Goal: Communication & Community: Answer question/provide support

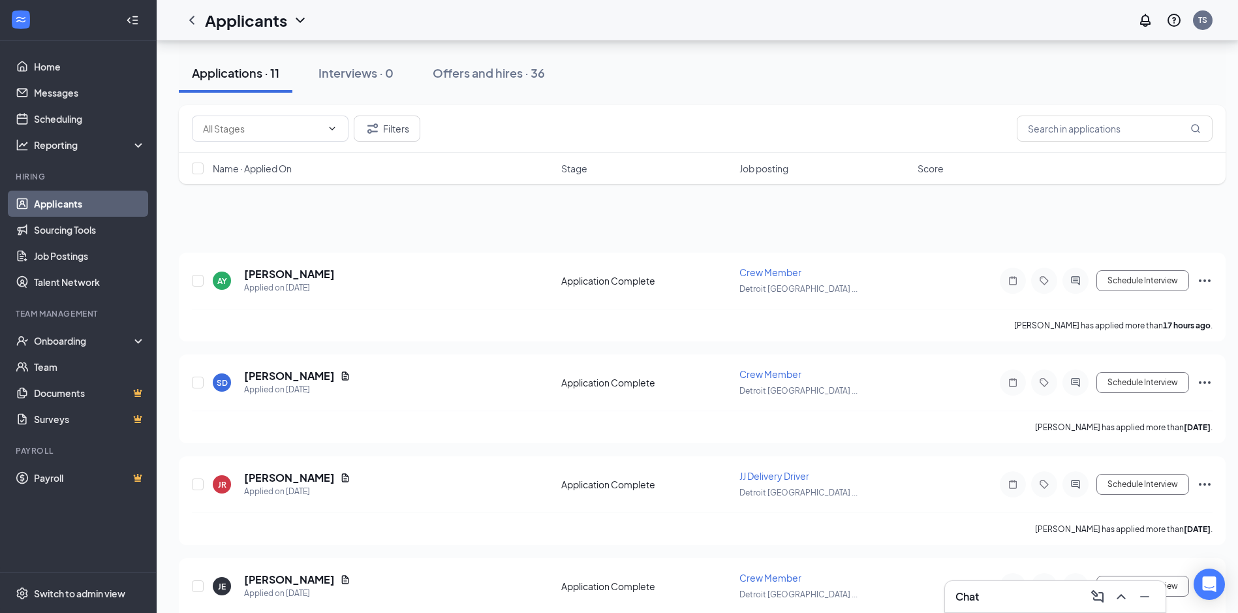
scroll to position [549, 0]
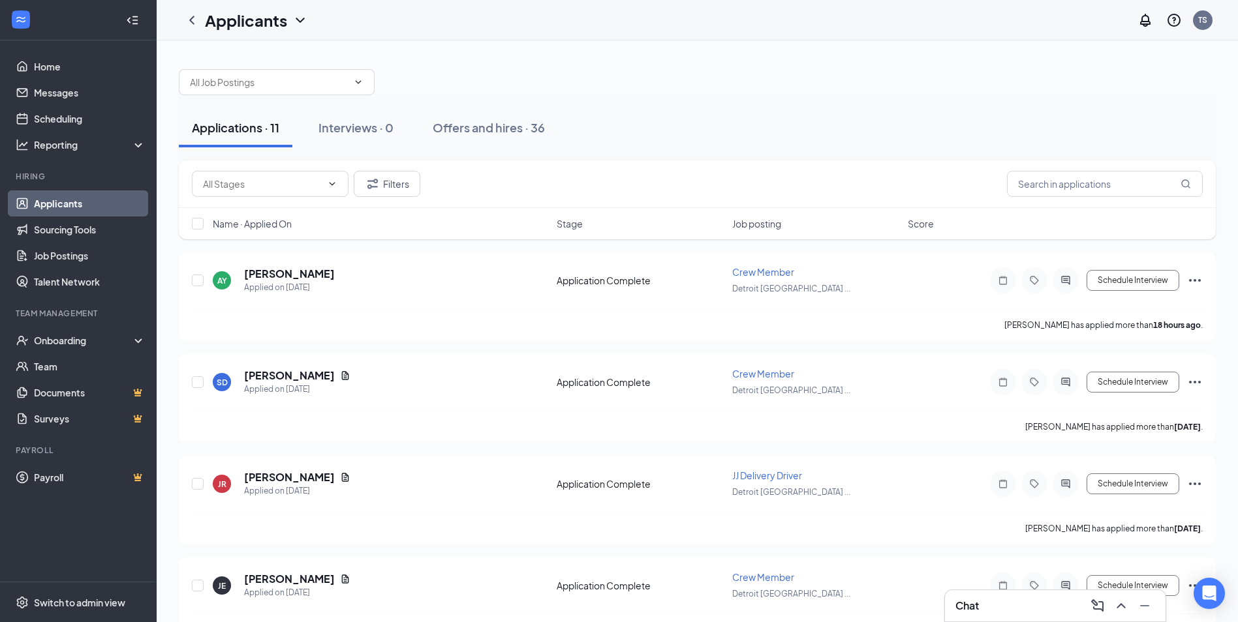
click at [1034, 602] on div "Chat" at bounding box center [1055, 606] width 200 height 21
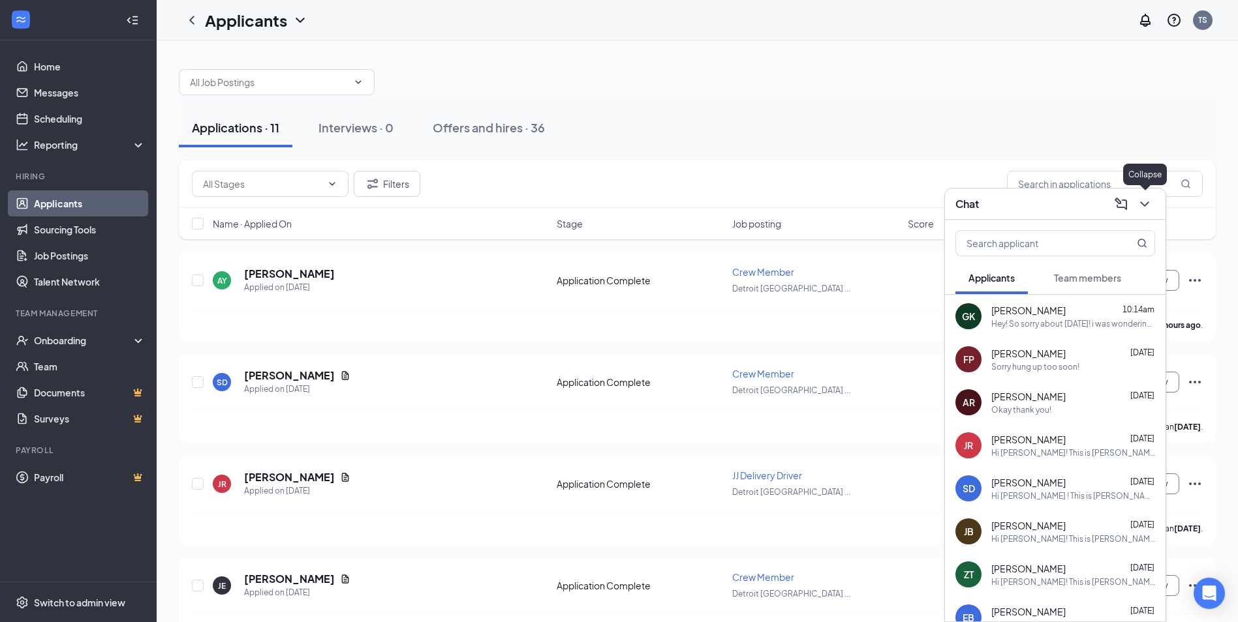
click at [1144, 211] on icon "ChevronDown" at bounding box center [1145, 204] width 16 height 16
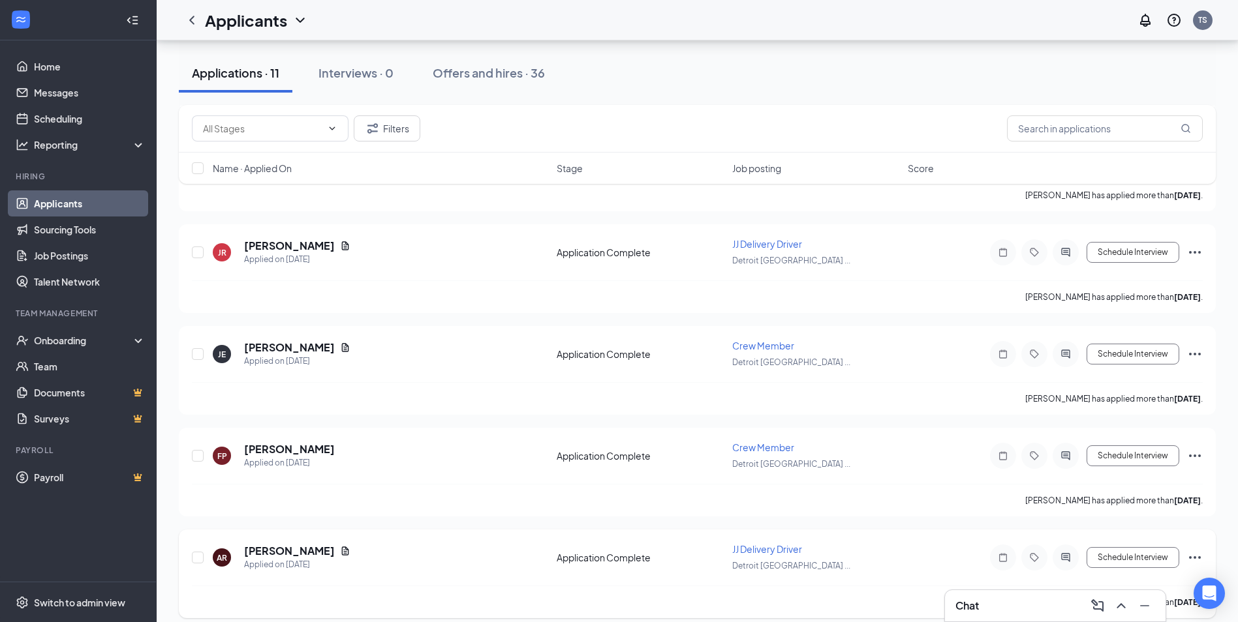
scroll to position [261, 0]
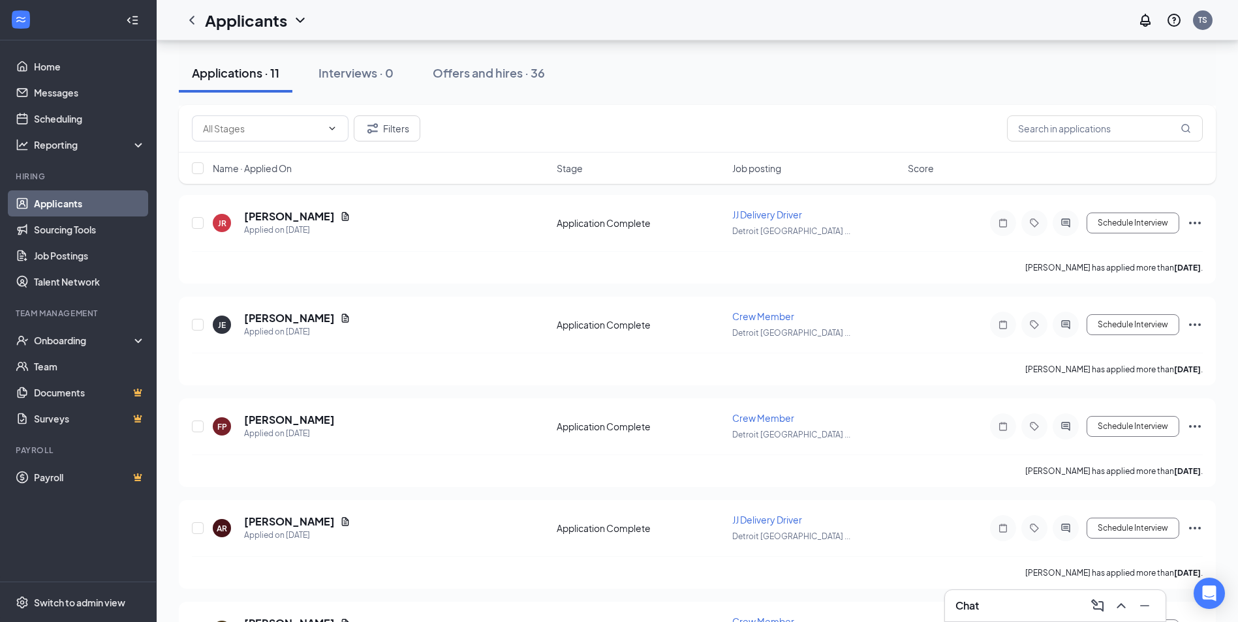
click at [1005, 618] on div "Chat" at bounding box center [1055, 605] width 221 height 31
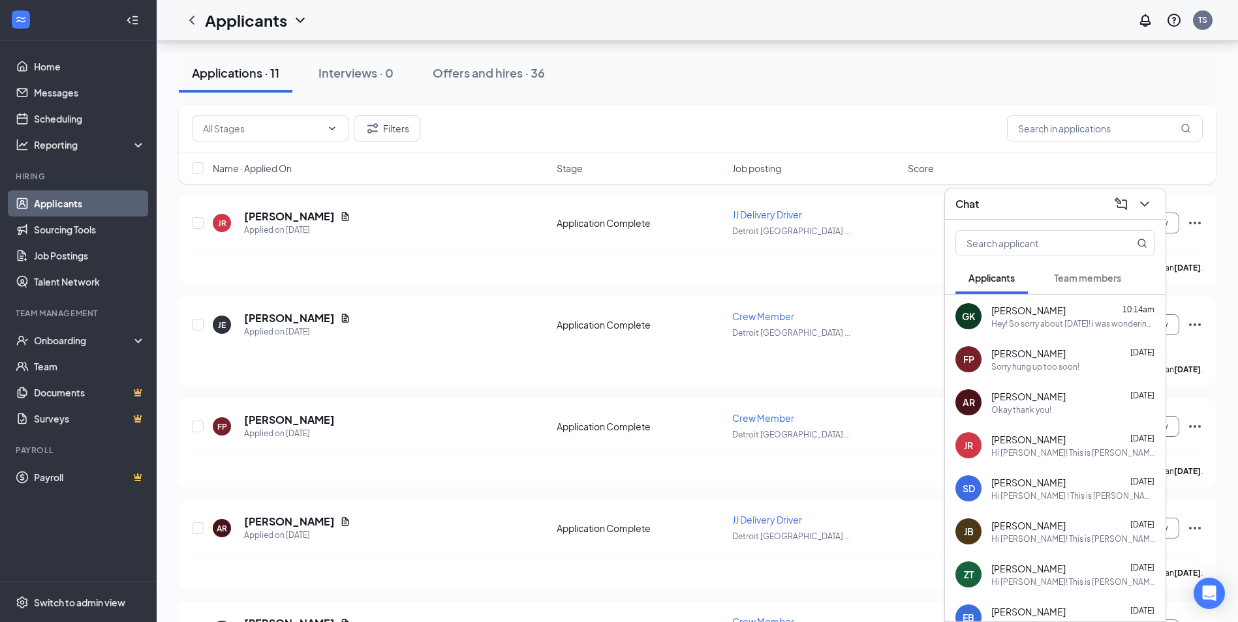
click at [1143, 205] on icon "ChevronDown" at bounding box center [1144, 204] width 8 height 5
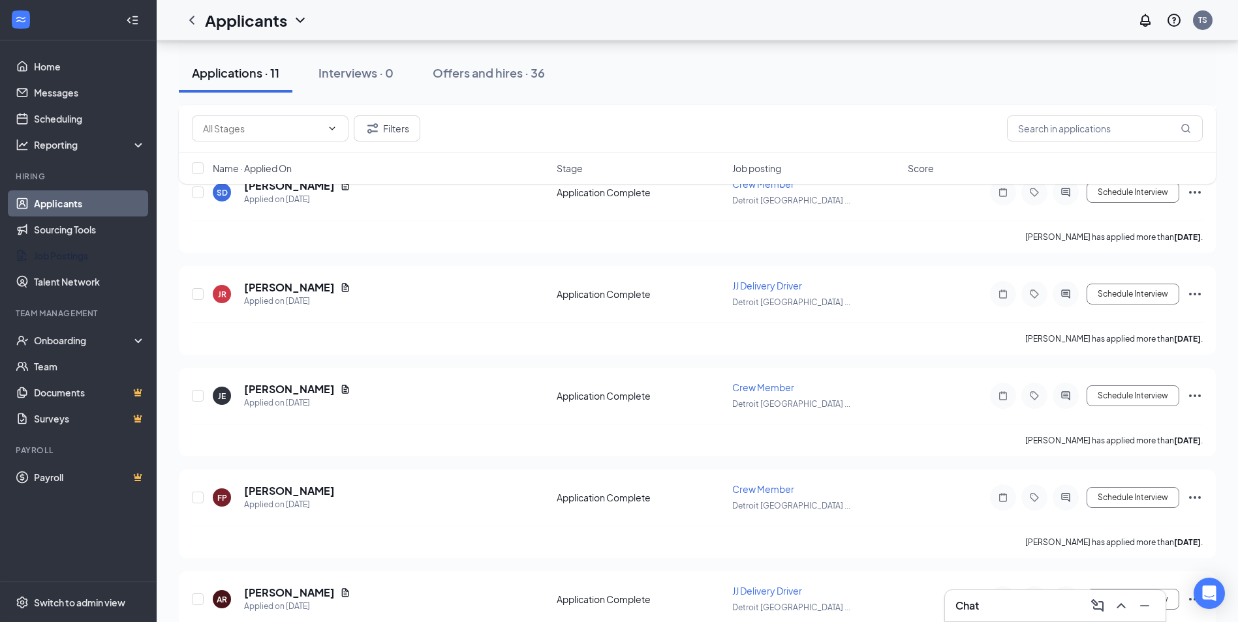
scroll to position [0, 0]
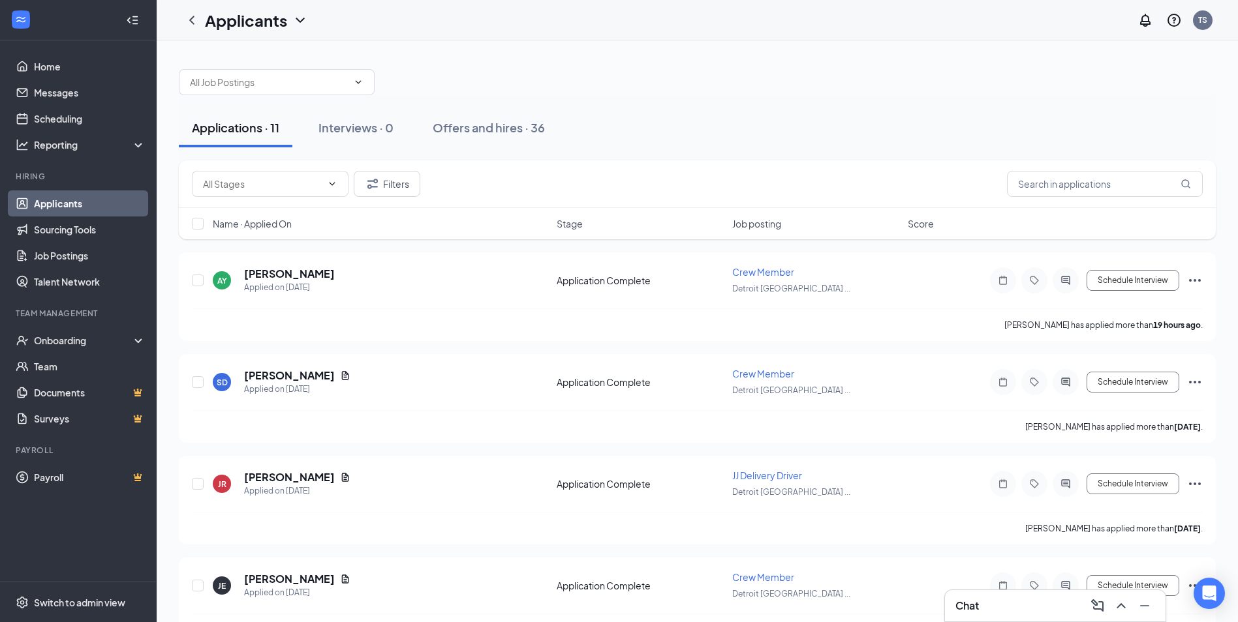
click at [1016, 607] on div "Chat" at bounding box center [1055, 606] width 200 height 21
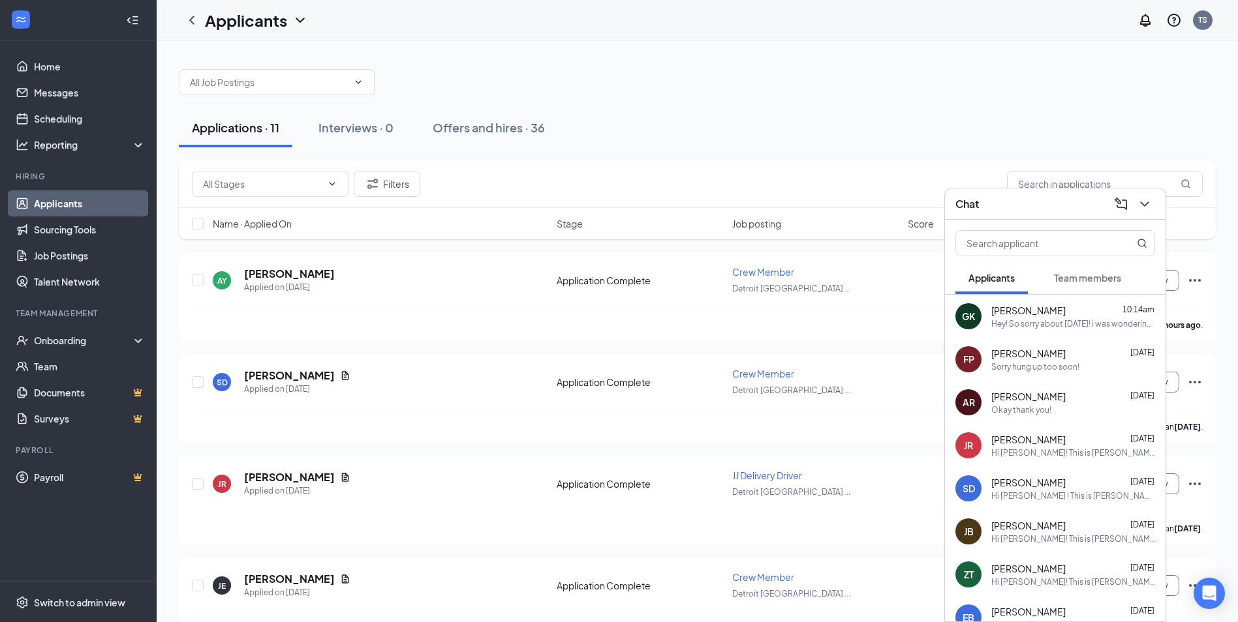
click at [1052, 373] on div "FP [PERSON_NAME] [DATE] Sorry hung up too soon!" at bounding box center [1055, 359] width 221 height 43
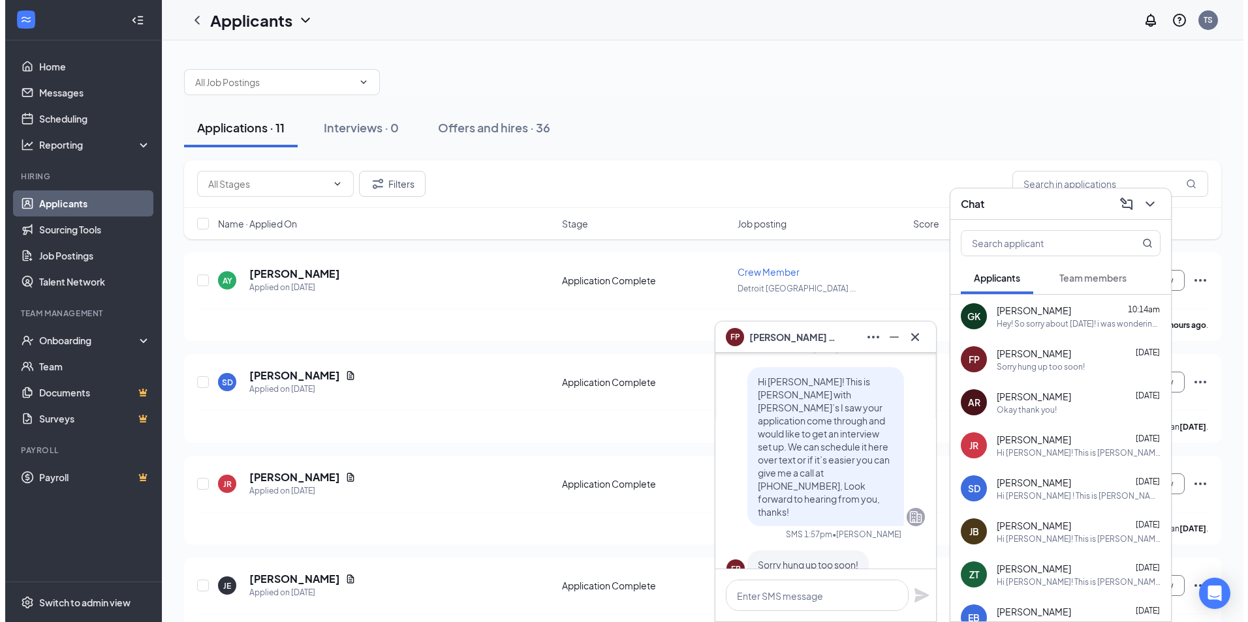
scroll to position [-65, 0]
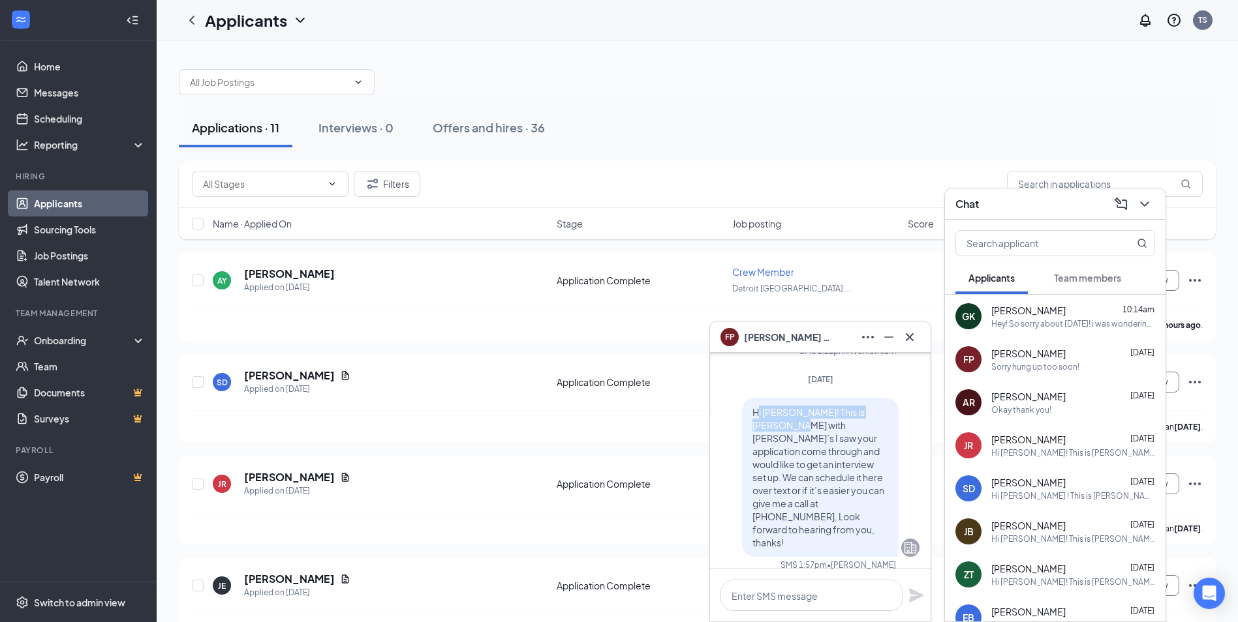
click at [752, 442] on span "Hi [PERSON_NAME]! This is [PERSON_NAME] with [PERSON_NAME]’s I saw your applica…" at bounding box center [818, 477] width 132 height 142
click at [742, 437] on div "Hi [PERSON_NAME]! This is [PERSON_NAME] with [PERSON_NAME]’s I saw your applica…" at bounding box center [820, 477] width 157 height 159
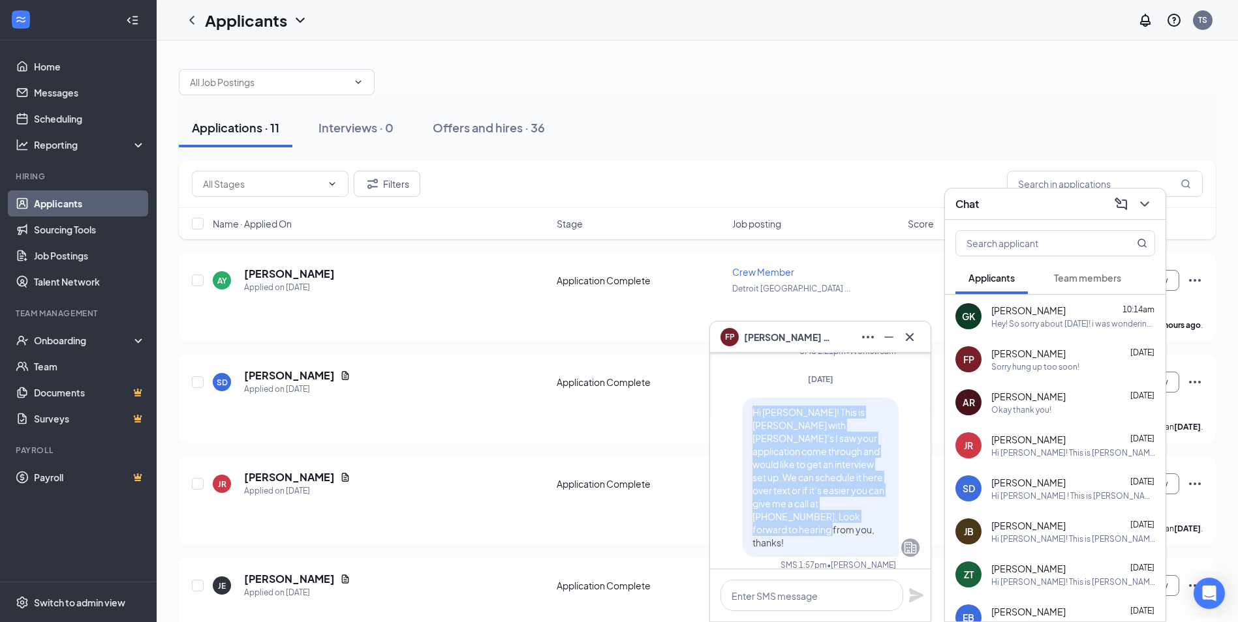
drag, startPoint x: 739, startPoint y: 437, endPoint x: 885, endPoint y: 540, distance: 178.9
click at [885, 540] on div "Hi [PERSON_NAME]! This is [PERSON_NAME] with [PERSON_NAME]’s I saw your applica…" at bounding box center [820, 477] width 157 height 159
copy span "Hi [PERSON_NAME]! This is [PERSON_NAME] with [PERSON_NAME]’s I saw your applica…"
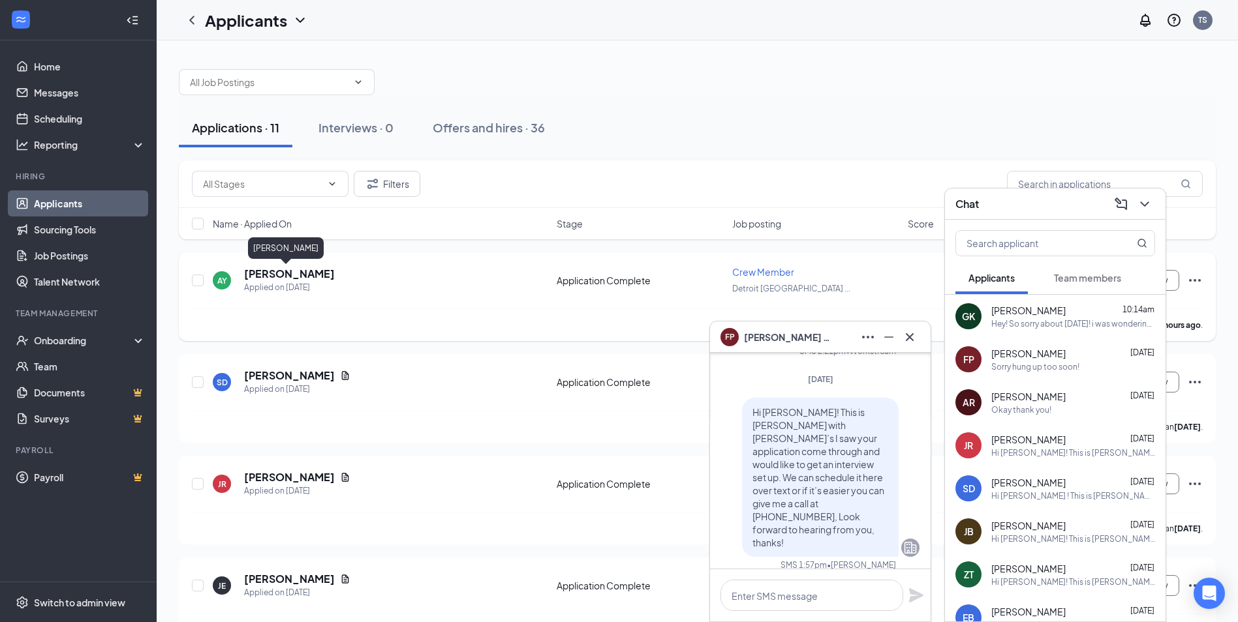
click at [280, 275] on h5 "[PERSON_NAME]" at bounding box center [289, 274] width 91 height 14
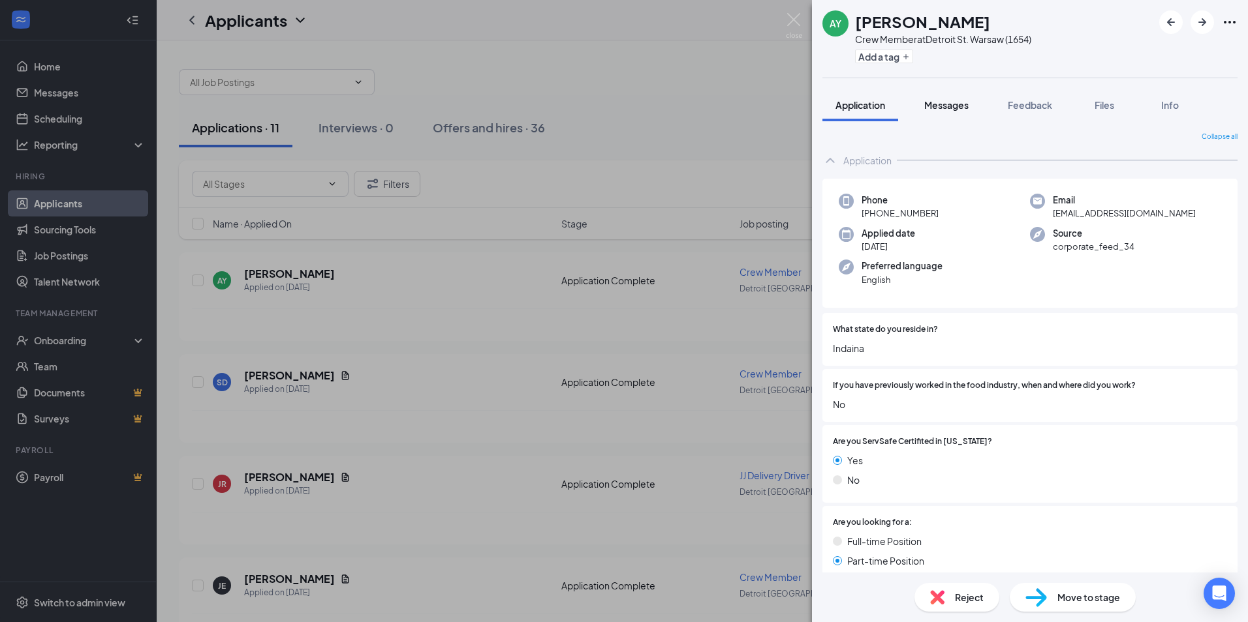
click at [950, 107] on span "Messages" at bounding box center [946, 105] width 44 height 12
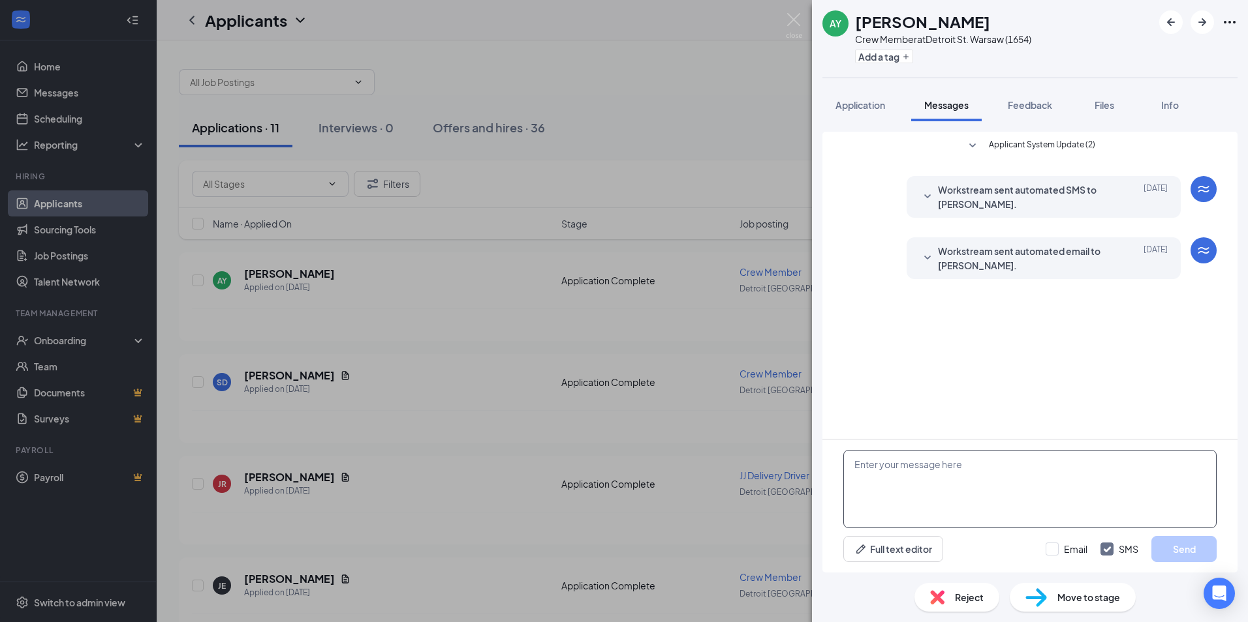
paste textarea "Hi [PERSON_NAME]! This is [PERSON_NAME] with [PERSON_NAME]’s I saw your applica…"
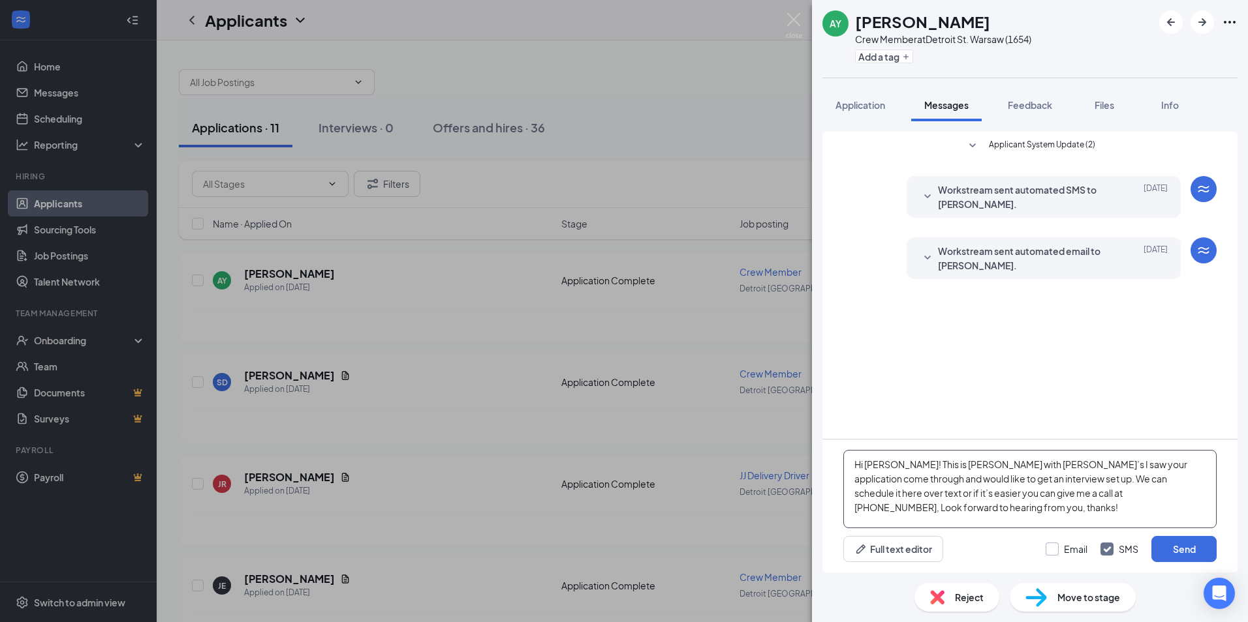
type textarea "Hi [PERSON_NAME]! This is [PERSON_NAME] with [PERSON_NAME]’s I saw your applica…"
click at [1045, 549] on input "Email" at bounding box center [1066, 549] width 42 height 13
checkbox input "true"
click at [1164, 549] on button "Send" at bounding box center [1183, 549] width 65 height 26
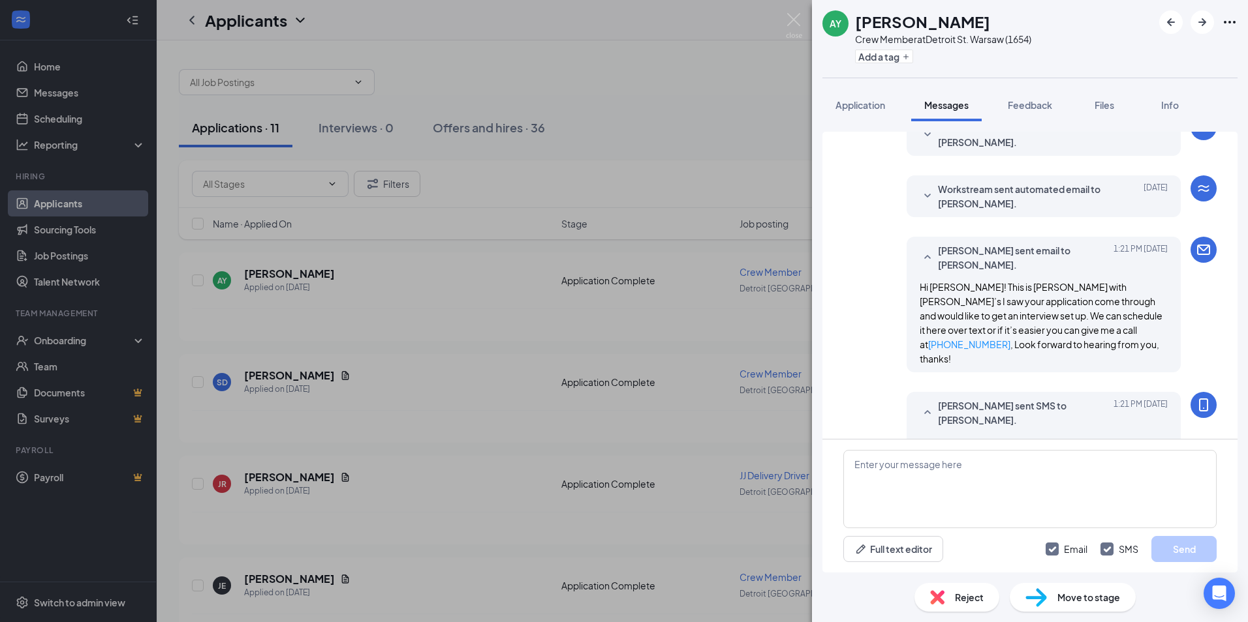
scroll to position [109, 0]
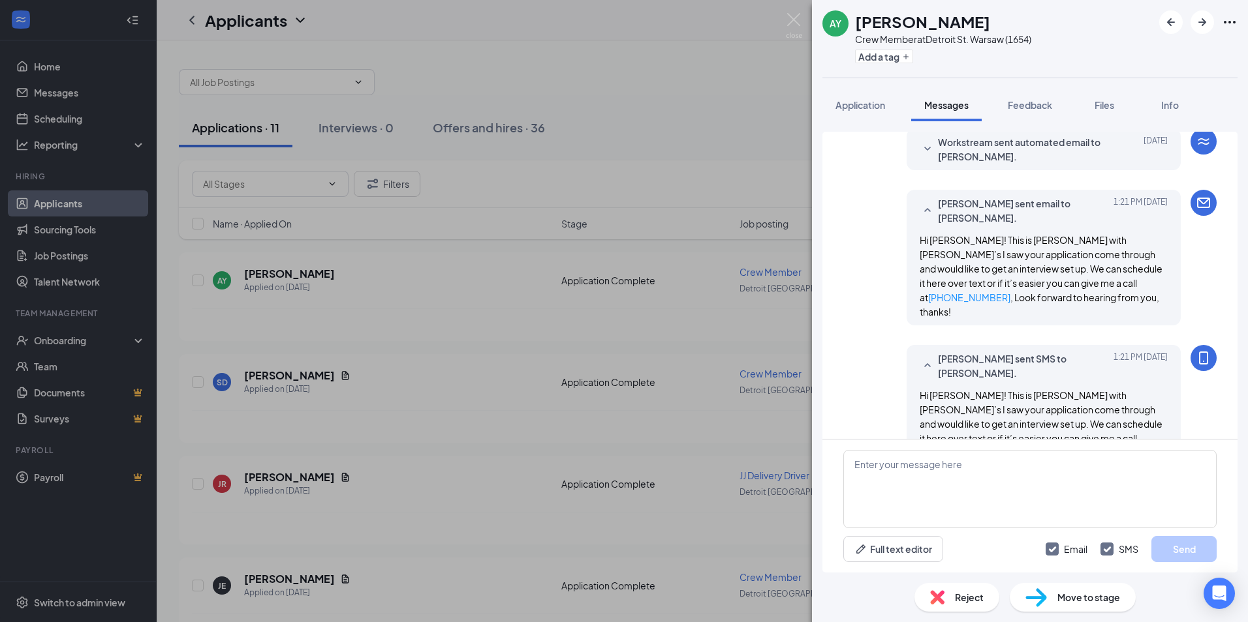
drag, startPoint x: 923, startPoint y: 348, endPoint x: 886, endPoint y: 373, distance: 43.8
click at [886, 373] on div "[PERSON_NAME] sent SMS to [PERSON_NAME]. [DATE] 1:21 PM Hi [PERSON_NAME]! This …" at bounding box center [1029, 416] width 373 height 142
drag, startPoint x: 1194, startPoint y: 329, endPoint x: 940, endPoint y: 356, distance: 255.8
click at [950, 388] on div "Hi [PERSON_NAME]! This is [PERSON_NAME] with [PERSON_NAME]’s I saw your applica…" at bounding box center [1043, 431] width 248 height 86
click at [1225, 23] on icon "Ellipses" at bounding box center [1229, 22] width 16 height 16
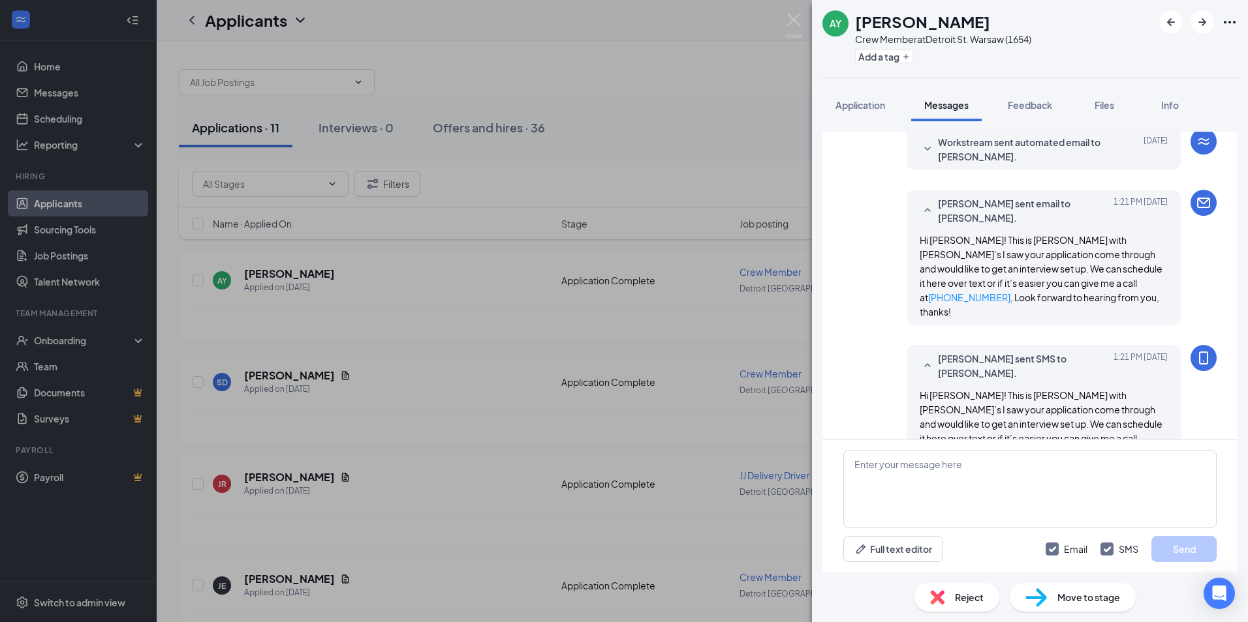
click at [938, 352] on span "[PERSON_NAME] sent SMS to [PERSON_NAME]." at bounding box center [1023, 366] width 171 height 29
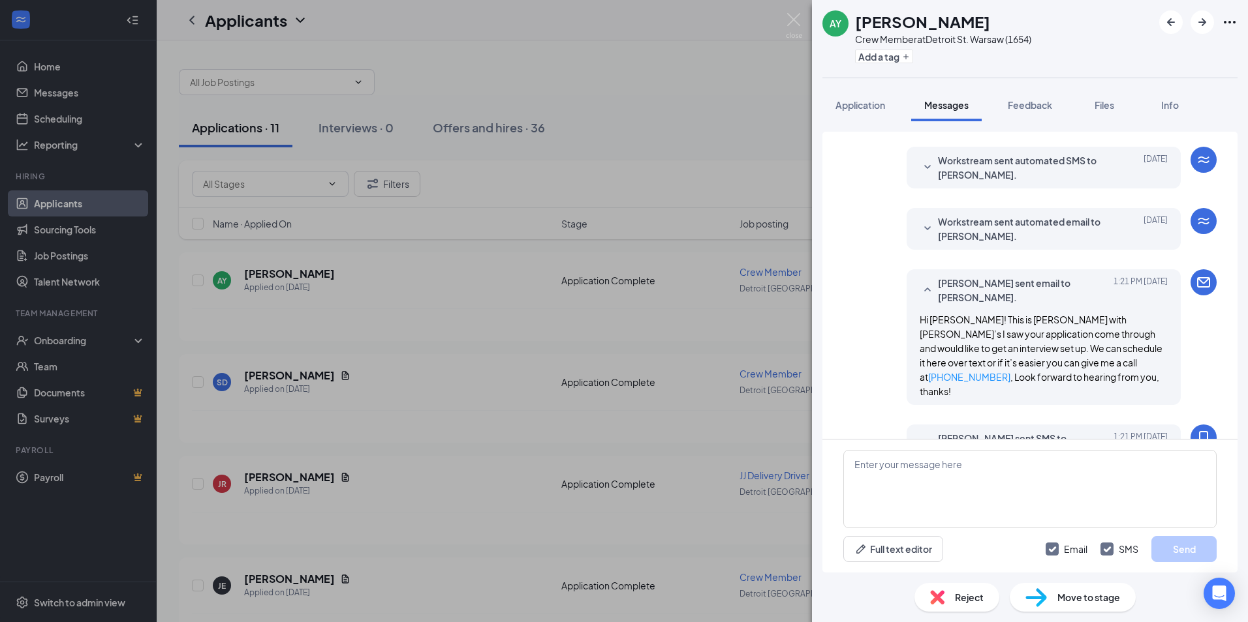
click at [991, 286] on span "[PERSON_NAME] sent email to [PERSON_NAME]." at bounding box center [1023, 290] width 171 height 29
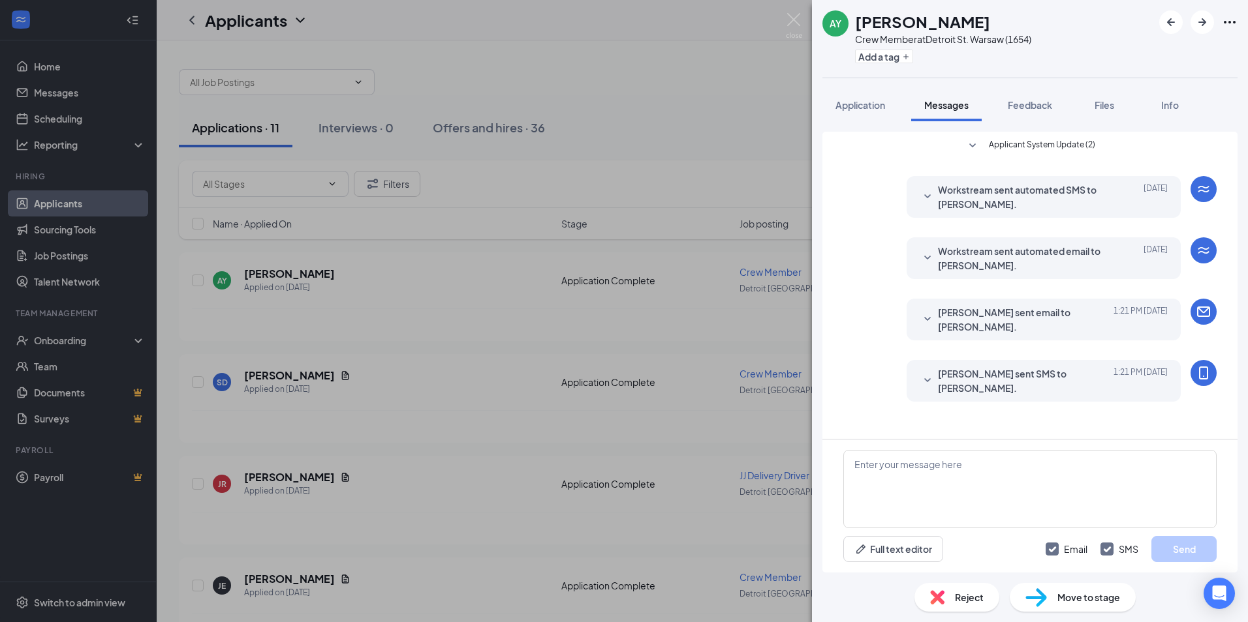
drag, startPoint x: 973, startPoint y: 356, endPoint x: 960, endPoint y: 356, distance: 12.4
click at [960, 367] on span "[PERSON_NAME] sent SMS to [PERSON_NAME]." at bounding box center [1023, 381] width 171 height 29
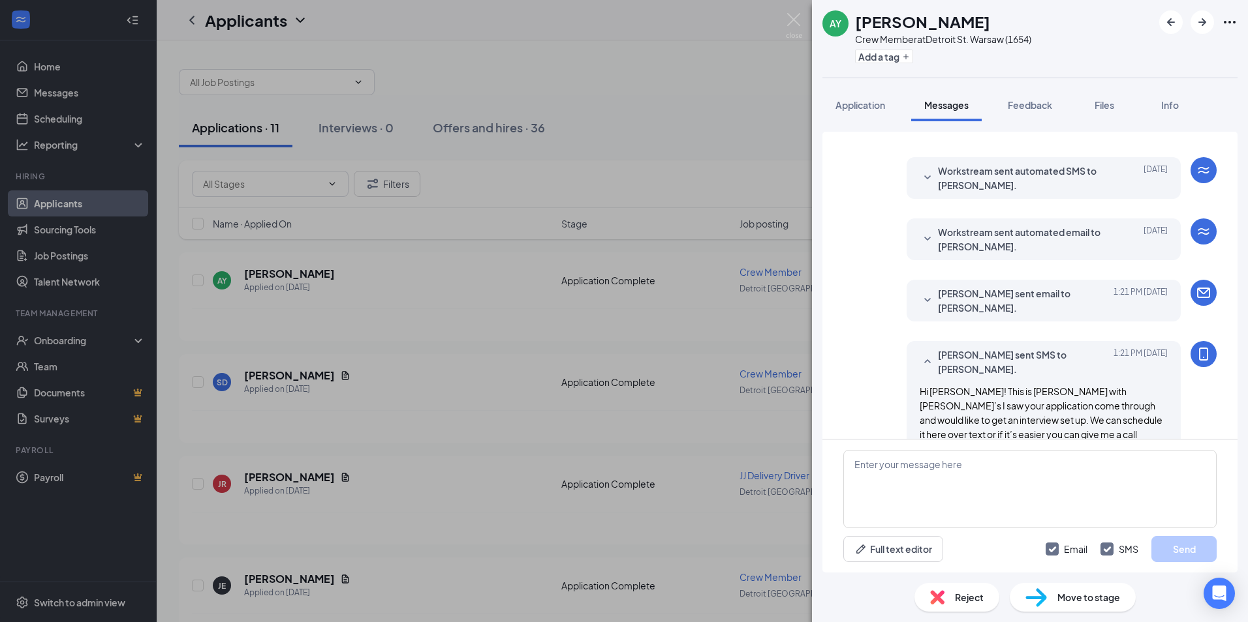
scroll to position [29, 0]
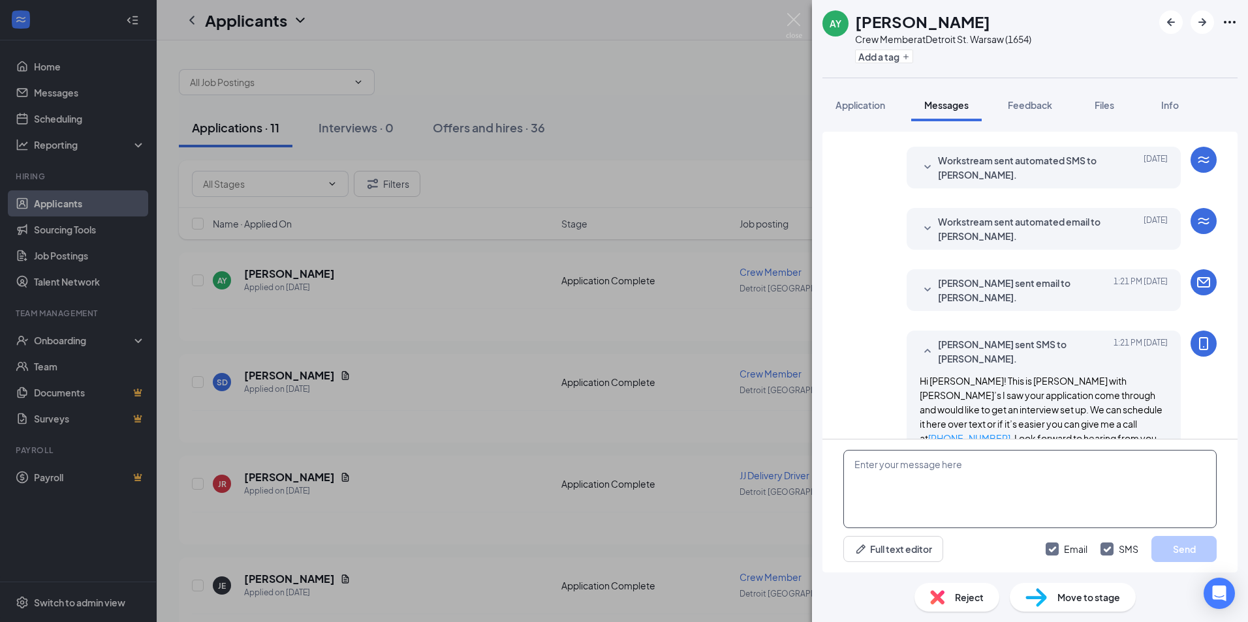
click at [1103, 502] on textarea at bounding box center [1029, 489] width 373 height 78
type textarea "s"
click at [875, 466] on textarea "Sorry i use this message for each application." at bounding box center [1029, 489] width 373 height 78
click at [1095, 457] on textarea "Sorry, [PERSON_NAME]! i use this message for each application." at bounding box center [1029, 489] width 373 height 78
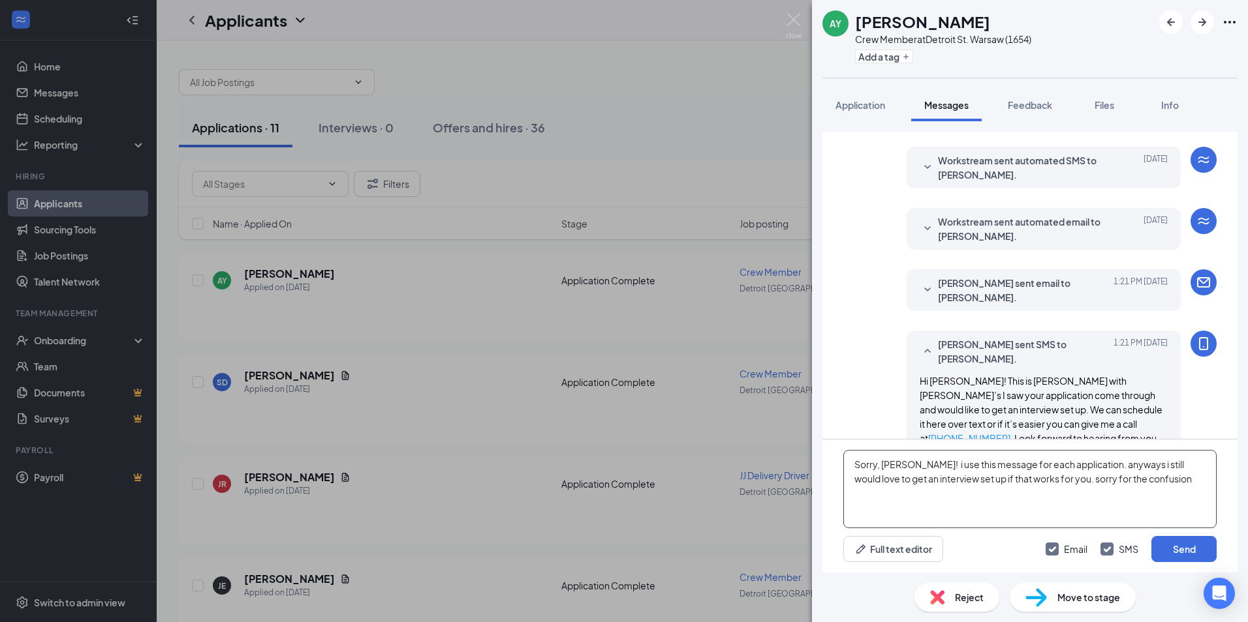
drag, startPoint x: 1118, startPoint y: 467, endPoint x: 1083, endPoint y: 470, distance: 34.8
click at [1083, 470] on textarea "Sorry, [PERSON_NAME]! i use this message for each application. anyways i still …" at bounding box center [1029, 489] width 373 height 78
type textarea "Sorry, [PERSON_NAME]! i use this message for each application. i still would lo…"
click at [1178, 544] on button "Send" at bounding box center [1183, 549] width 65 height 26
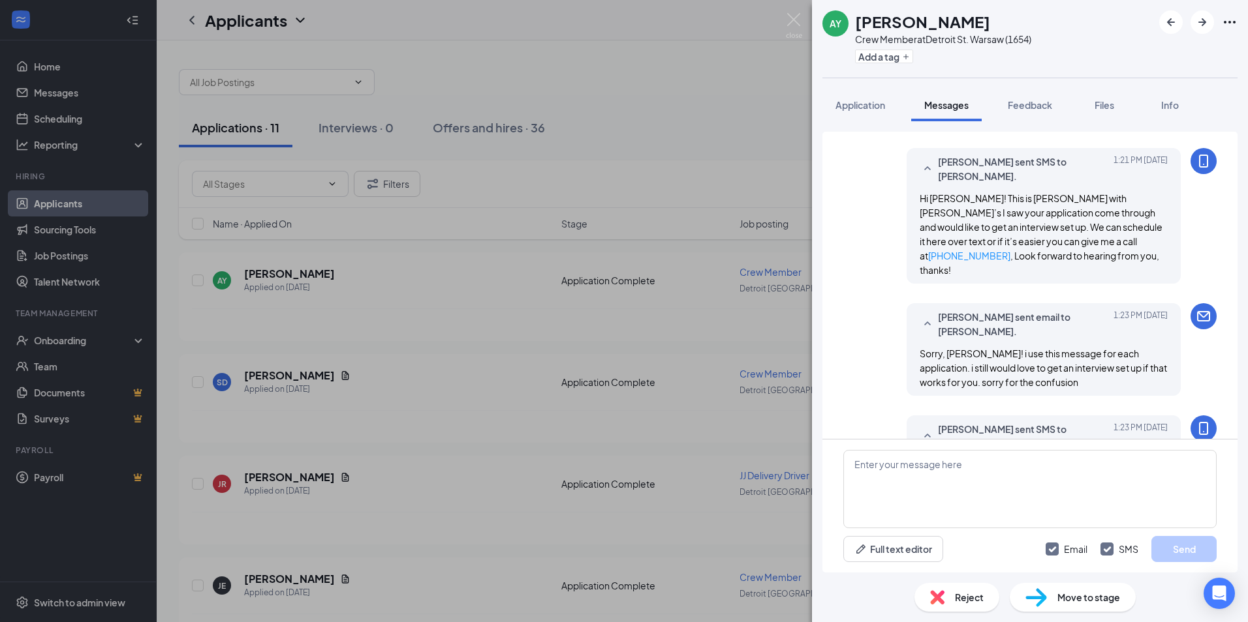
scroll to position [228, 0]
